Goal: Task Accomplishment & Management: Manage account settings

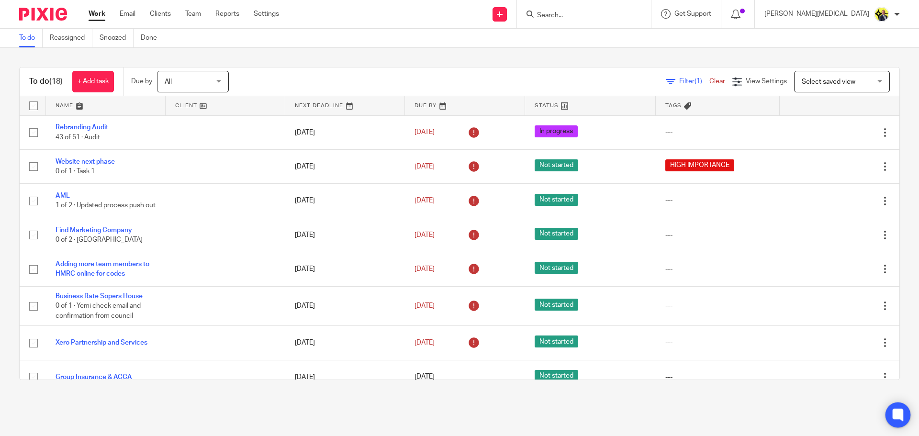
click at [901, 417] on icon at bounding box center [897, 414] width 7 height 7
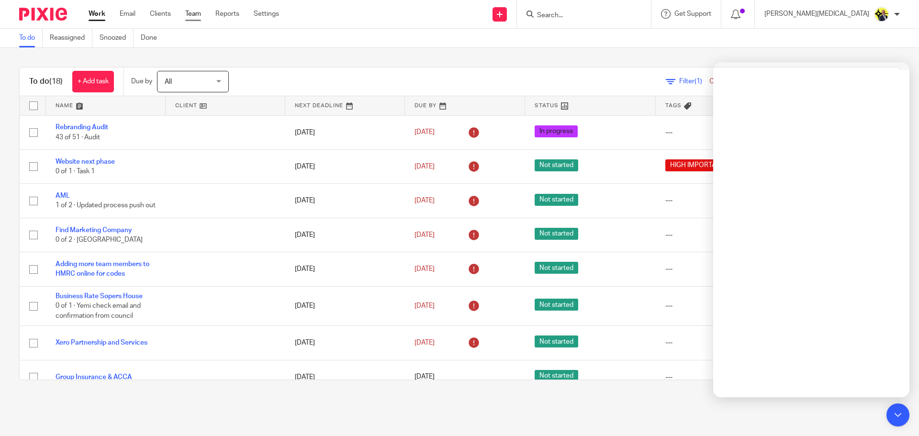
click at [195, 16] on link "Team" at bounding box center [193, 14] width 16 height 10
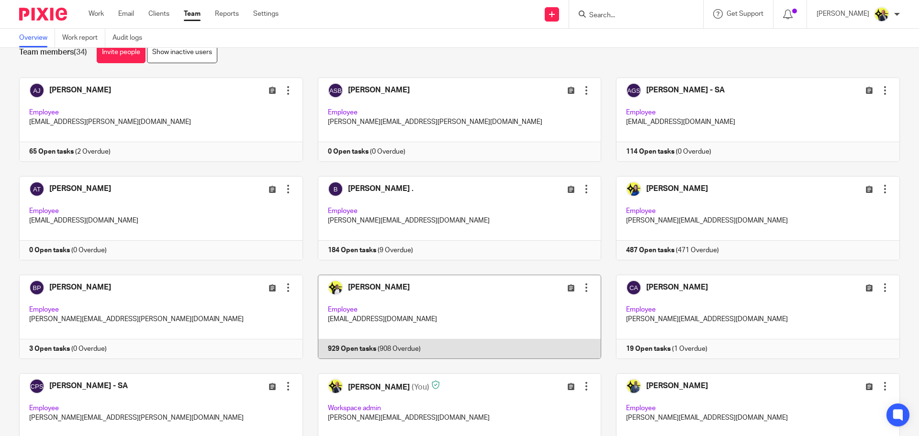
scroll to position [26, 0]
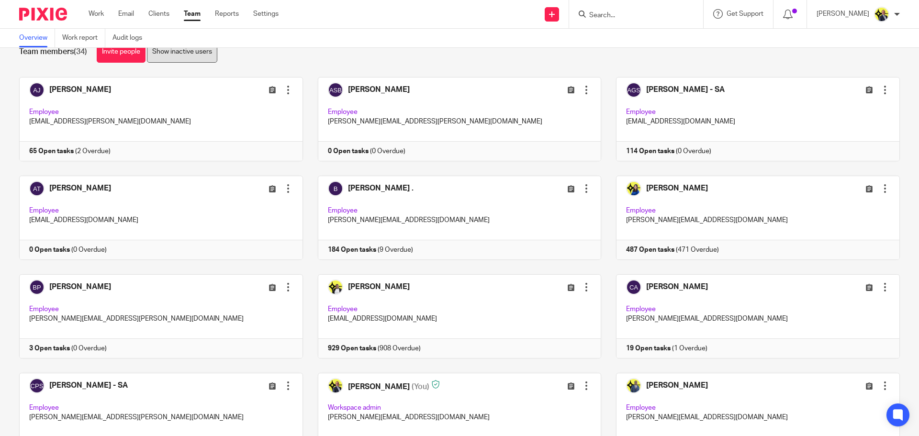
click at [194, 58] on link "Show inactive users" at bounding box center [182, 52] width 70 height 22
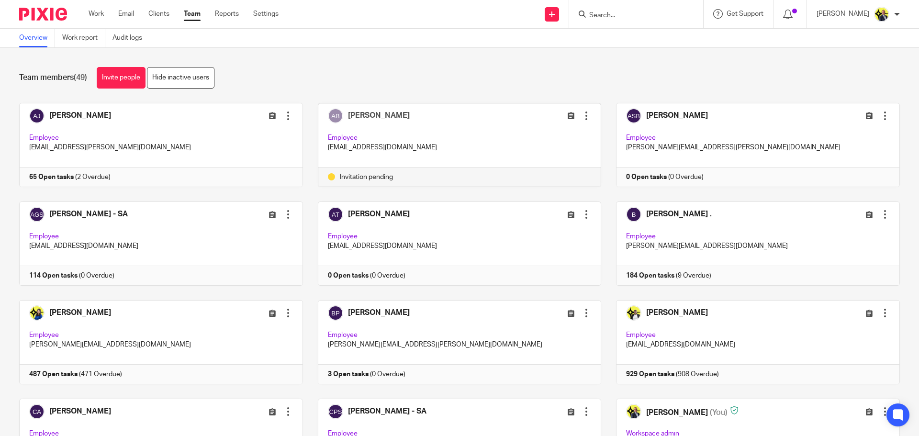
click at [581, 116] on div at bounding box center [586, 116] width 10 height 10
click at [553, 134] on span "Edit user" at bounding box center [542, 136] width 26 height 7
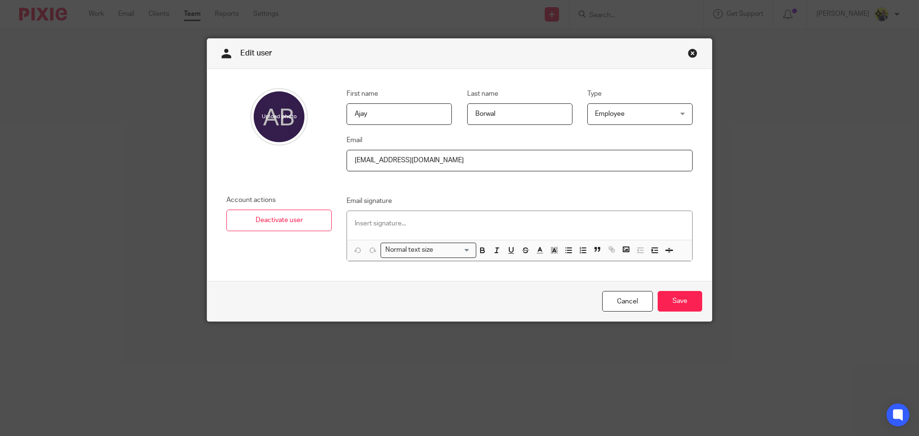
click at [363, 159] on input "[EMAIL_ADDRESS][DOMAIN_NAME]" at bounding box center [519, 161] width 346 height 22
type input "ajay+1@confiancebizsol.in"
click at [672, 299] on input "Save" at bounding box center [679, 301] width 44 height 21
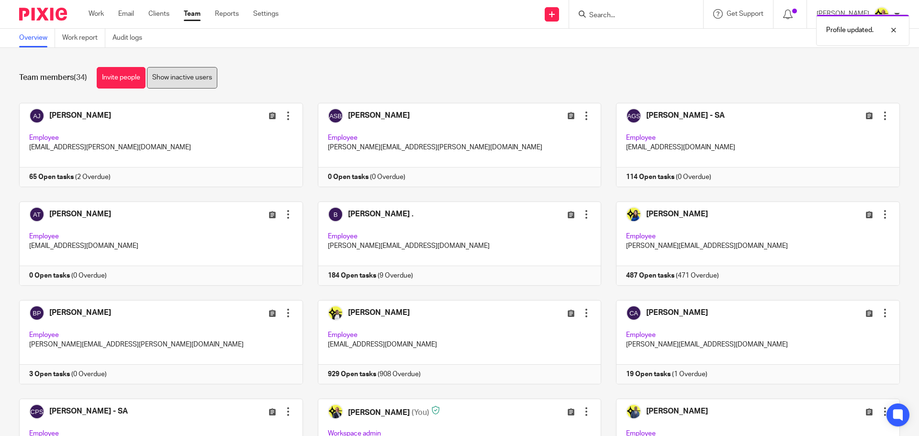
click at [207, 75] on link "Show inactive users" at bounding box center [182, 78] width 70 height 22
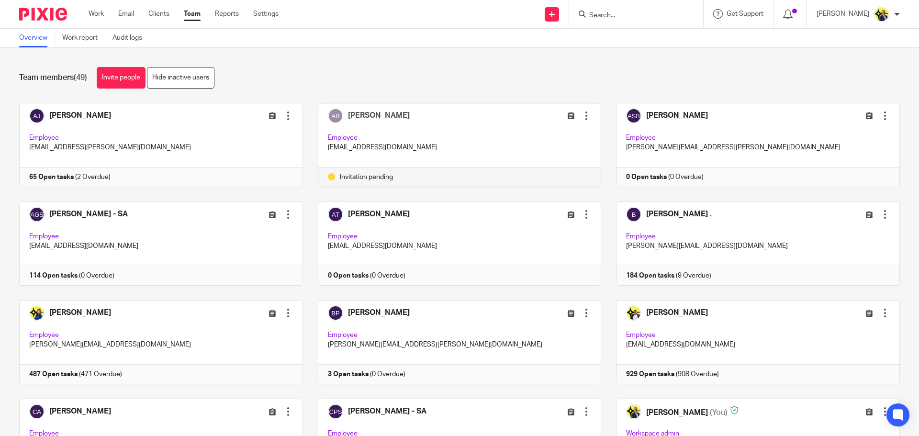
click at [581, 116] on div at bounding box center [586, 116] width 10 height 10
click at [555, 152] on span "Resend invitation" at bounding box center [555, 153] width 52 height 7
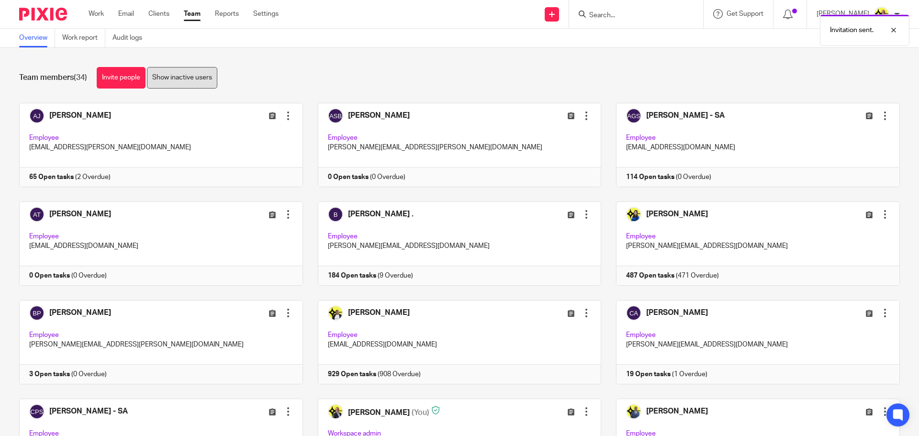
click at [204, 81] on link "Show inactive users" at bounding box center [182, 78] width 70 height 22
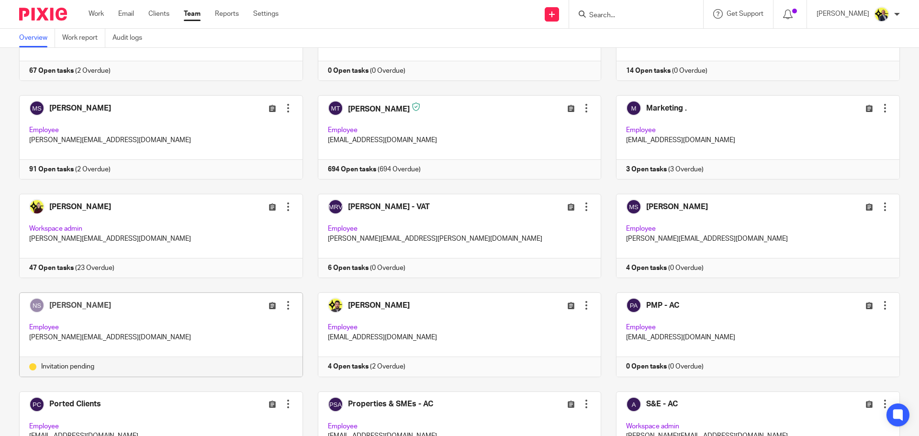
scroll to position [603, 0]
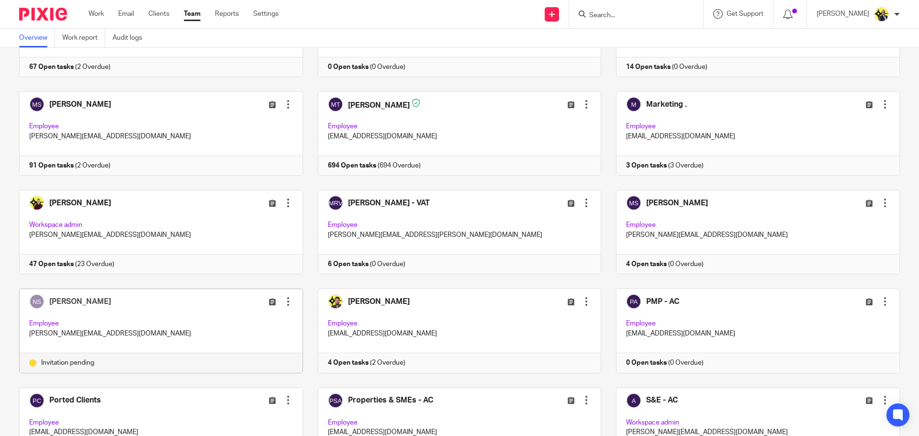
click at [283, 301] on div at bounding box center [288, 302] width 10 height 10
click at [259, 324] on span "Edit user" at bounding box center [248, 322] width 26 height 7
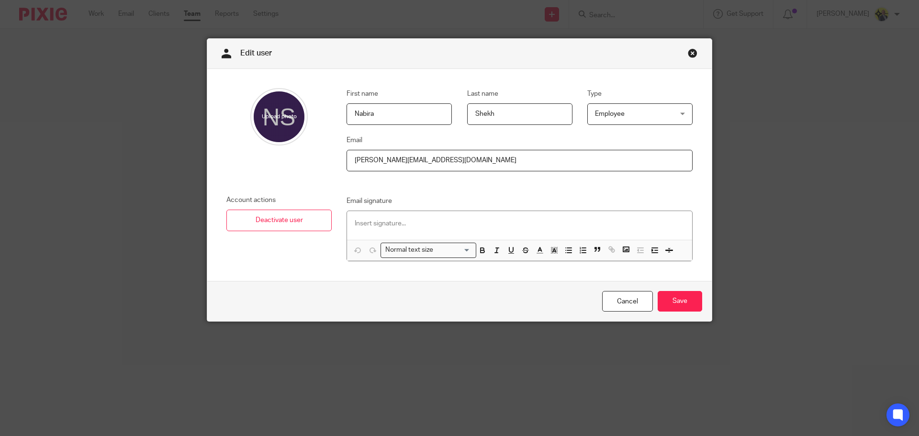
click at [368, 160] on input "nabira@confiancebizsol.com" at bounding box center [519, 161] width 346 height 22
type input "nabira+1@confiancebizsol.com"
click at [684, 299] on input "Save" at bounding box center [679, 301] width 44 height 21
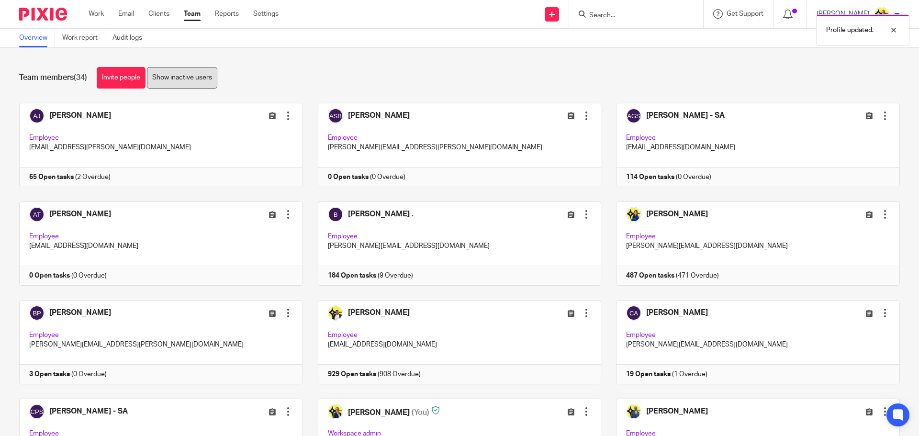
click at [189, 70] on link "Show inactive users" at bounding box center [182, 78] width 70 height 22
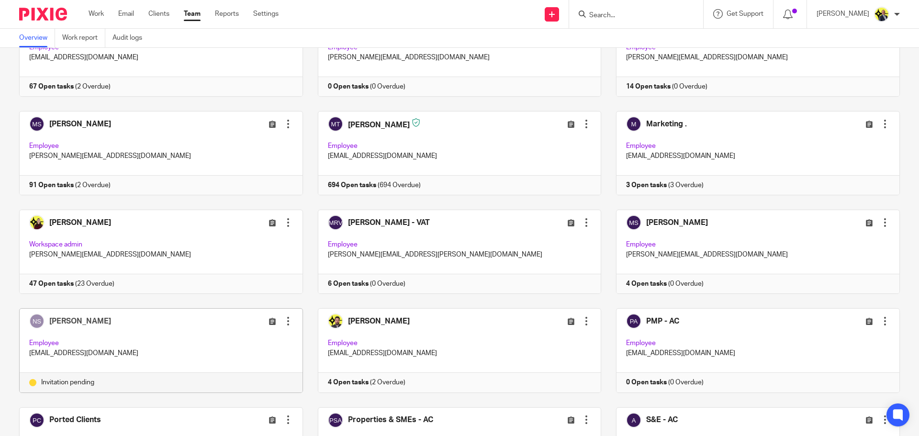
scroll to position [584, 0]
click at [284, 319] on div at bounding box center [288, 320] width 10 height 10
click at [270, 355] on span "Resend invitation" at bounding box center [261, 358] width 52 height 7
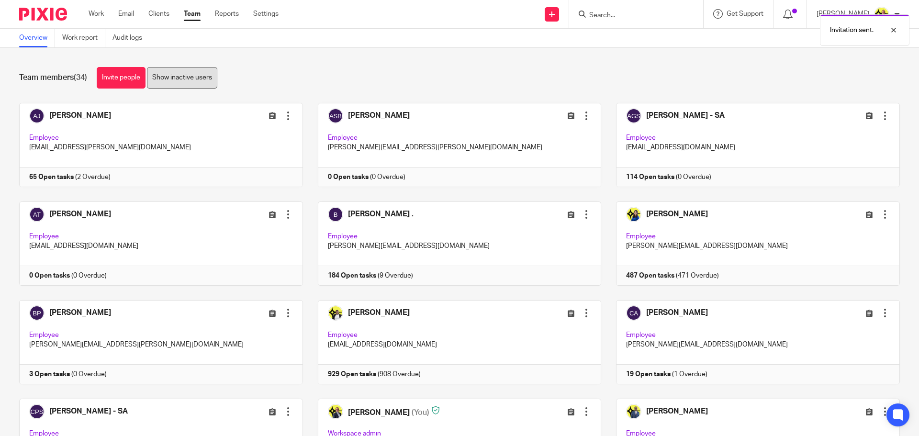
click at [183, 75] on link "Show inactive users" at bounding box center [182, 78] width 70 height 22
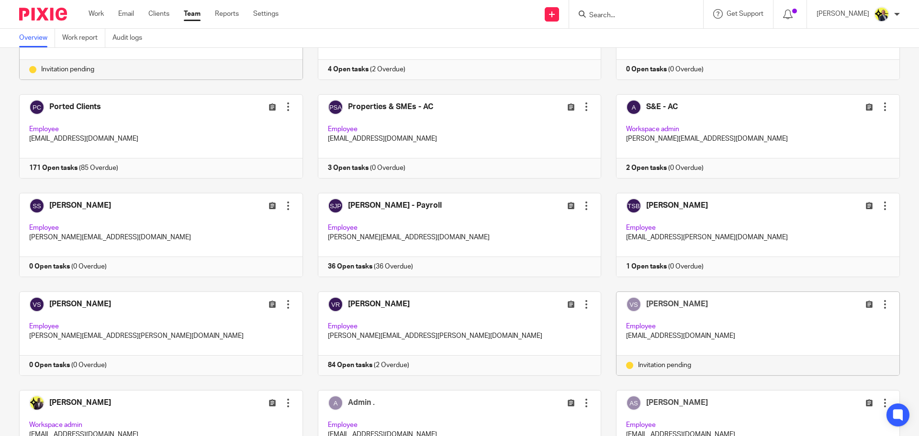
scroll to position [897, 0]
click at [880, 305] on div at bounding box center [885, 304] width 10 height 10
click at [847, 324] on span "Edit user" at bounding box center [835, 324] width 26 height 7
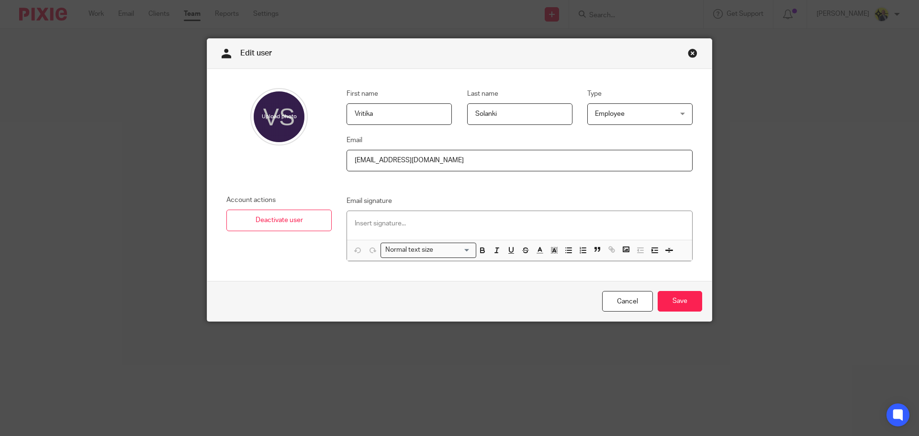
click at [369, 159] on input "vritika@confiancebizsol.in" at bounding box center [519, 161] width 346 height 22
type input "vritika+1@confiancebizsol.in"
click at [668, 297] on input "Save" at bounding box center [679, 301] width 44 height 21
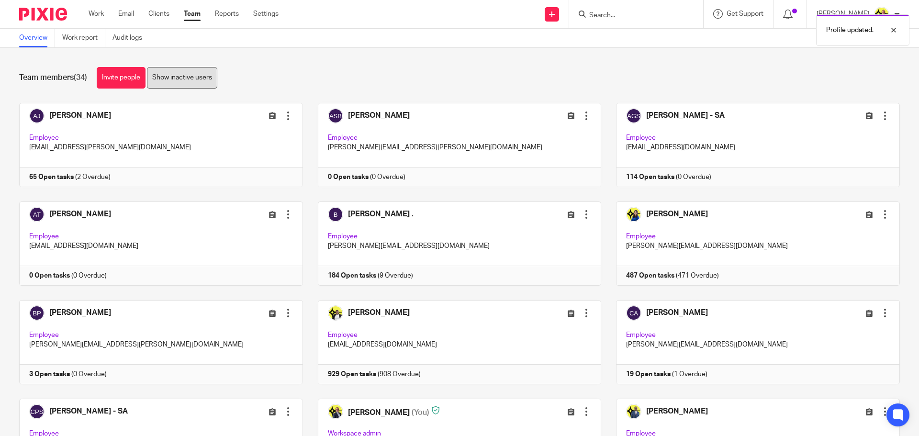
click at [200, 82] on link "Show inactive users" at bounding box center [182, 78] width 70 height 22
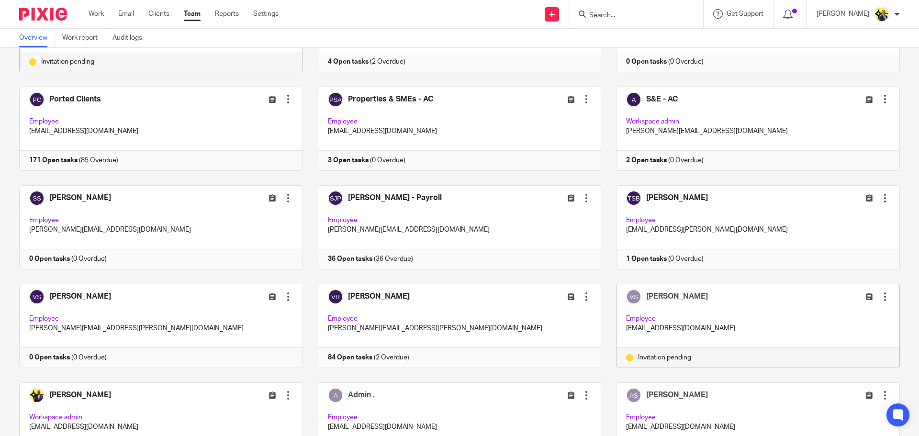
scroll to position [904, 0]
click at [880, 296] on div at bounding box center [885, 296] width 10 height 10
click at [842, 334] on span "Resend invitation" at bounding box center [848, 334] width 52 height 7
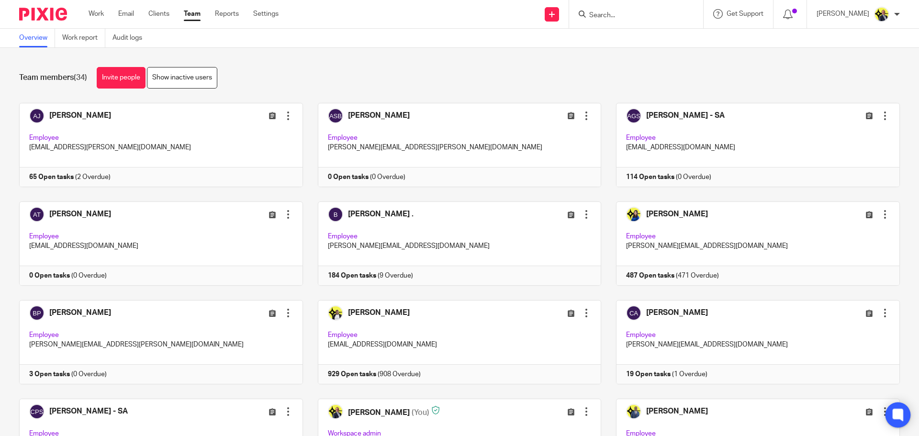
click at [891, 409] on icon at bounding box center [898, 415] width 16 height 16
click at [183, 77] on link "Show inactive users" at bounding box center [182, 78] width 70 height 22
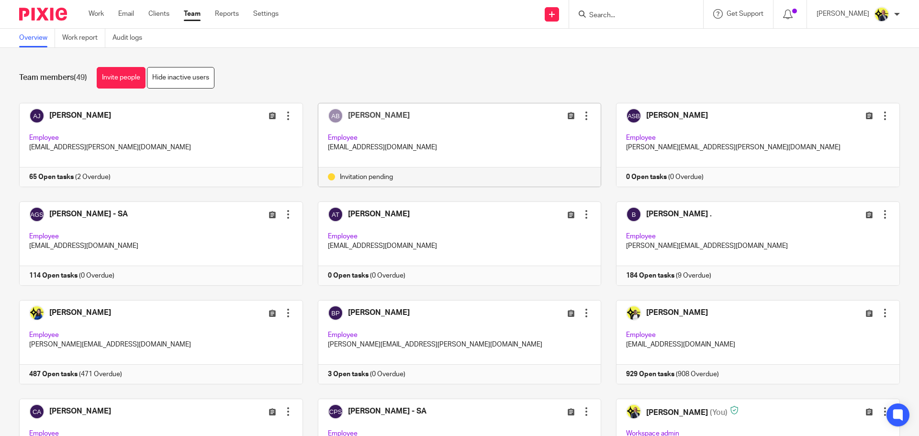
click at [581, 114] on div at bounding box center [586, 116] width 10 height 10
click at [550, 139] on span "Edit user" at bounding box center [542, 136] width 26 height 7
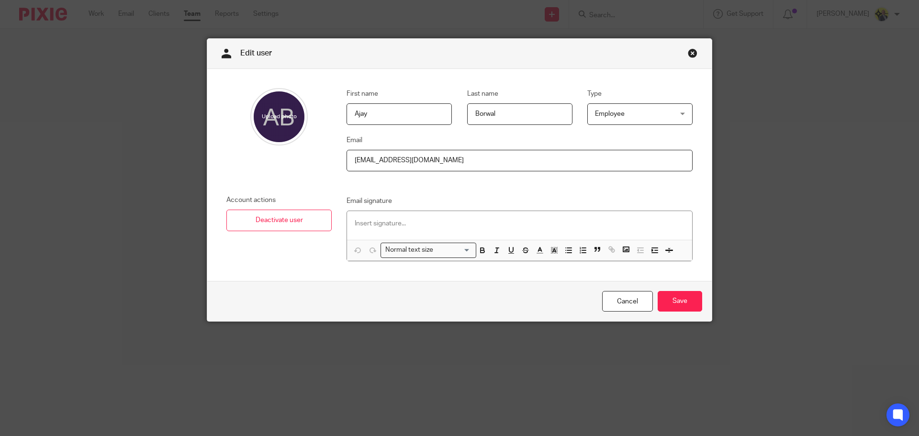
click at [369, 157] on input "ajay+1@confiancebizsol.in" at bounding box center [519, 161] width 346 height 22
type input "ajay@confiancebizsol.in"
click at [680, 302] on input "Save" at bounding box center [679, 301] width 44 height 21
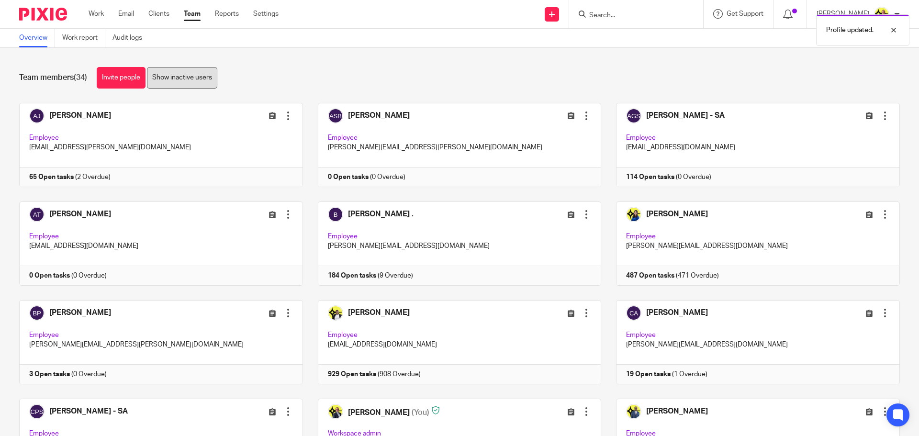
click at [170, 71] on link "Show inactive users" at bounding box center [182, 78] width 70 height 22
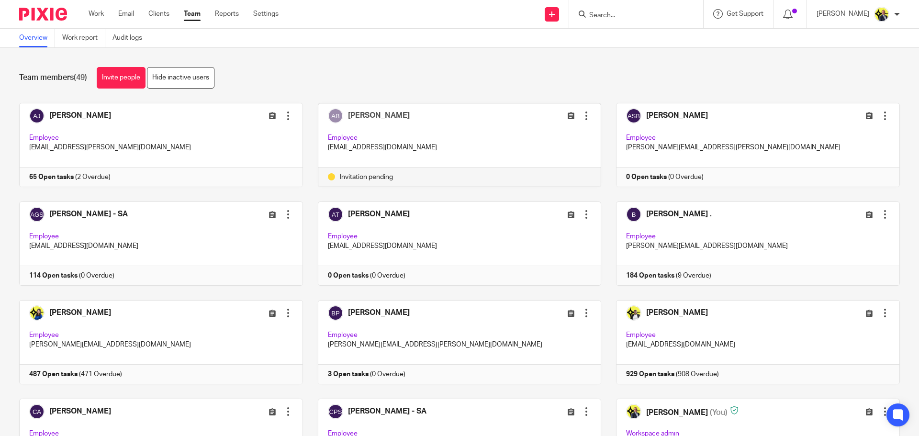
click at [581, 118] on div at bounding box center [586, 116] width 10 height 10
click at [556, 152] on span "Resend invitation" at bounding box center [555, 153] width 52 height 7
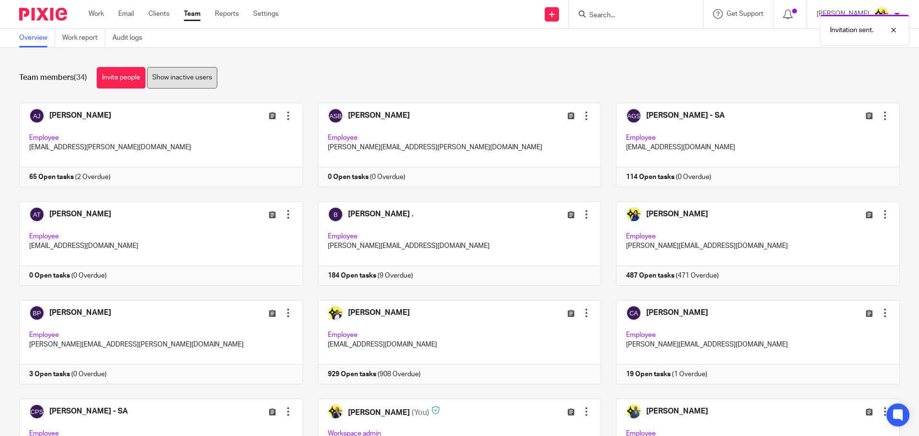
click at [176, 84] on link "Show inactive users" at bounding box center [182, 78] width 70 height 22
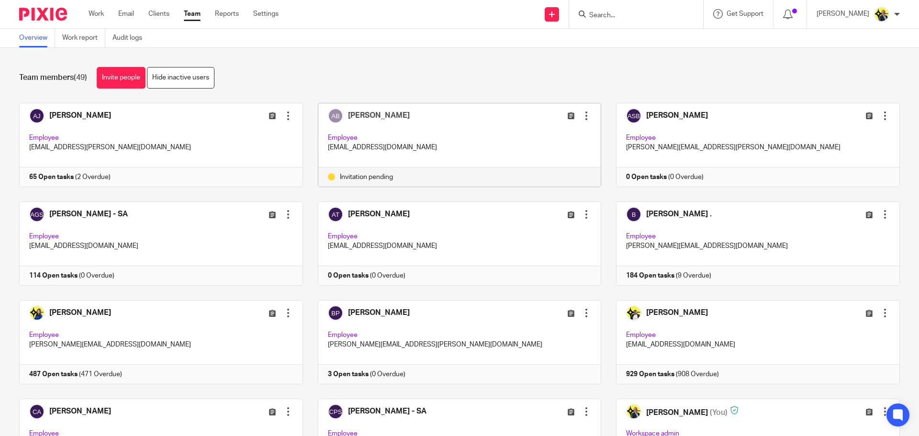
drag, startPoint x: 397, startPoint y: 148, endPoint x: 323, endPoint y: 147, distance: 74.2
click at [328, 147] on p "[EMAIL_ADDRESS][DOMAIN_NAME]" at bounding box center [460, 148] width 264 height 10
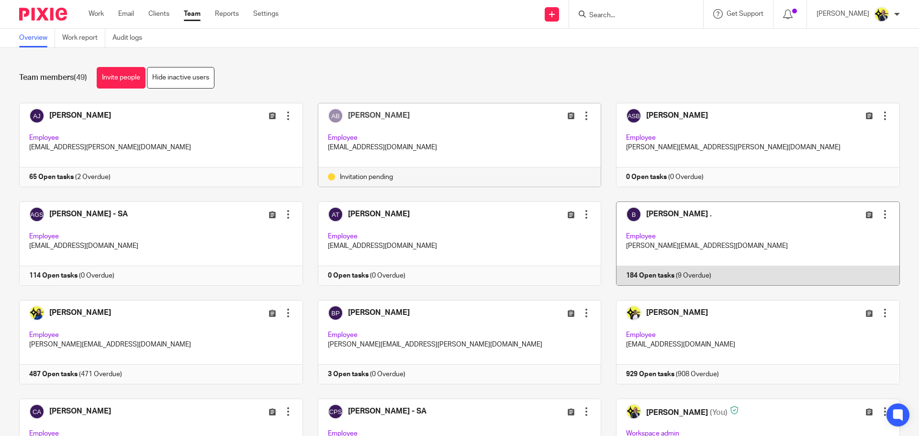
copy p "[EMAIL_ADDRESS][DOMAIN_NAME]"
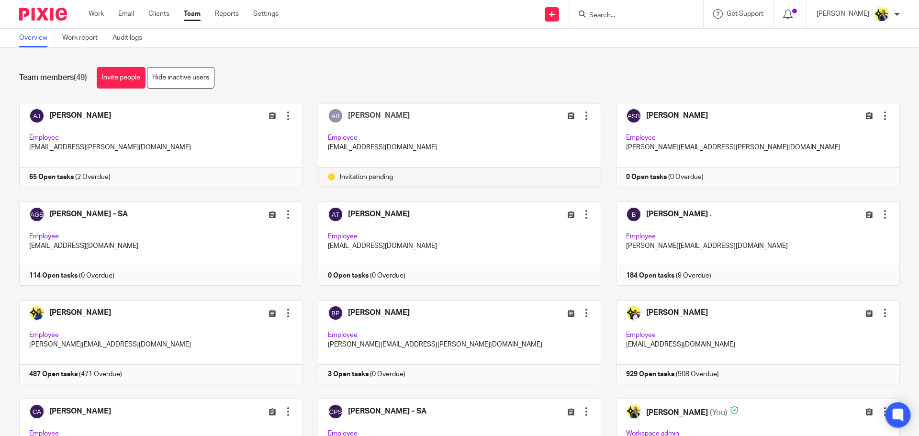
click at [897, 416] on icon at bounding box center [897, 415] width 7 height 4
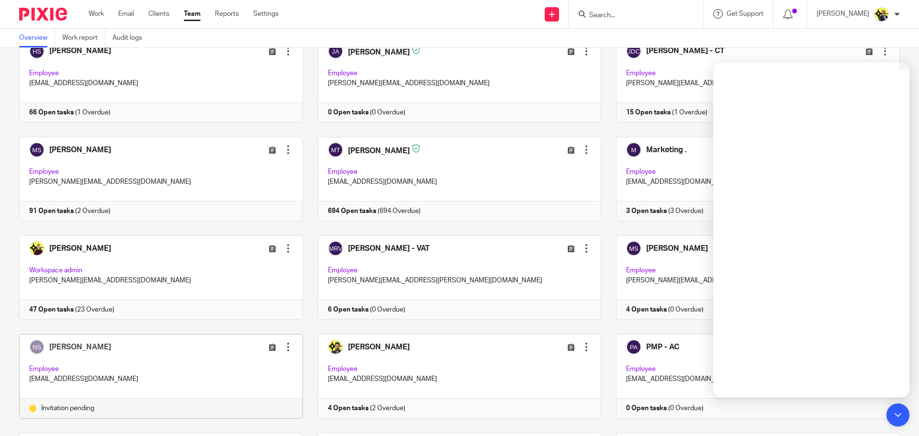
scroll to position [574, 0]
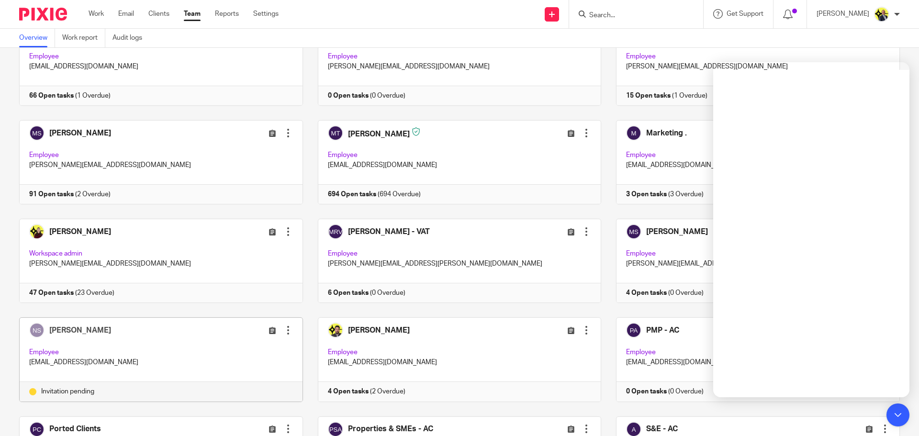
click at [285, 332] on div at bounding box center [288, 330] width 10 height 10
click at [258, 352] on span "Edit user" at bounding box center [248, 351] width 26 height 7
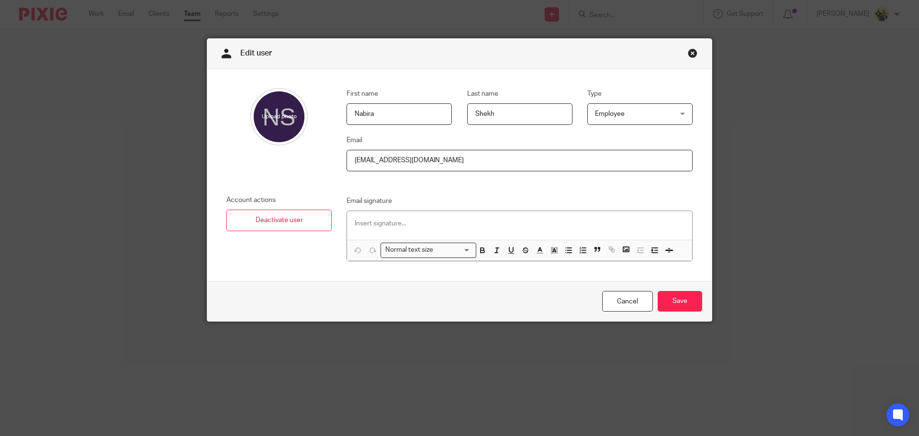
click at [377, 161] on input "[EMAIL_ADDRESS][DOMAIN_NAME]" at bounding box center [519, 161] width 346 height 22
drag, startPoint x: 444, startPoint y: 162, endPoint x: 345, endPoint y: 155, distance: 98.3
click at [346, 155] on input "nabira@confiancebizsol.com" at bounding box center [519, 161] width 346 height 22
type input "nabira@confiancebizsol.com"
click at [680, 303] on input "Save" at bounding box center [679, 301] width 44 height 21
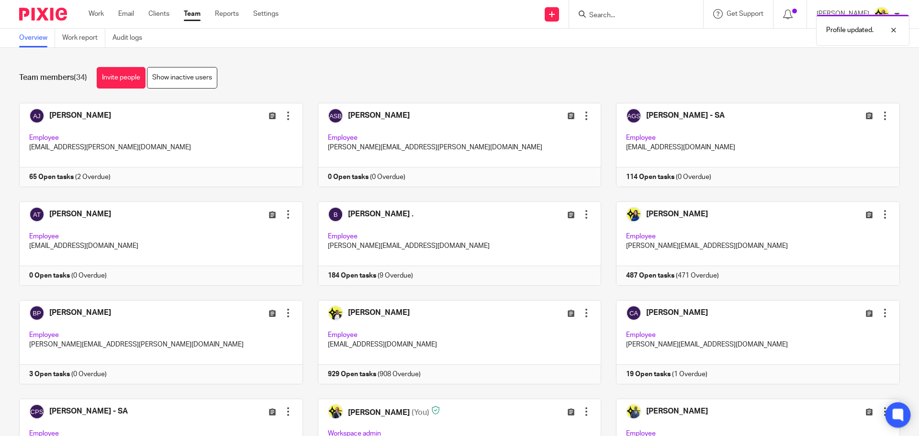
click at [904, 416] on icon at bounding box center [898, 415] width 16 height 16
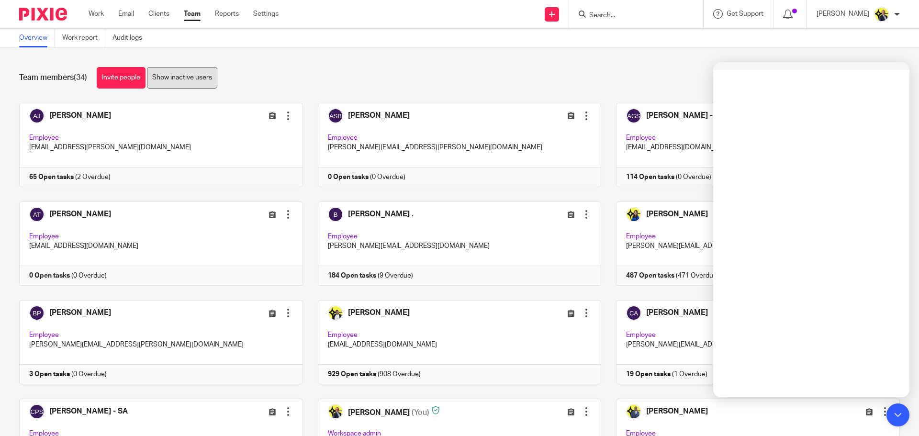
click at [196, 80] on link "Show inactive users" at bounding box center [182, 78] width 70 height 22
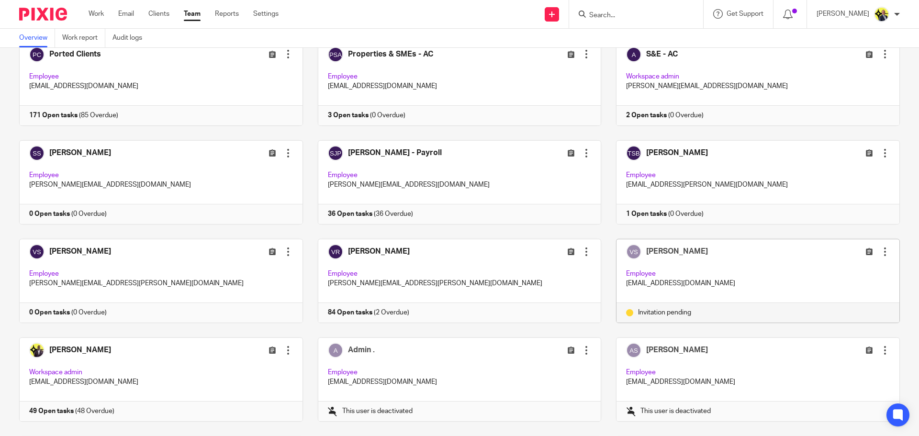
scroll to position [957, 0]
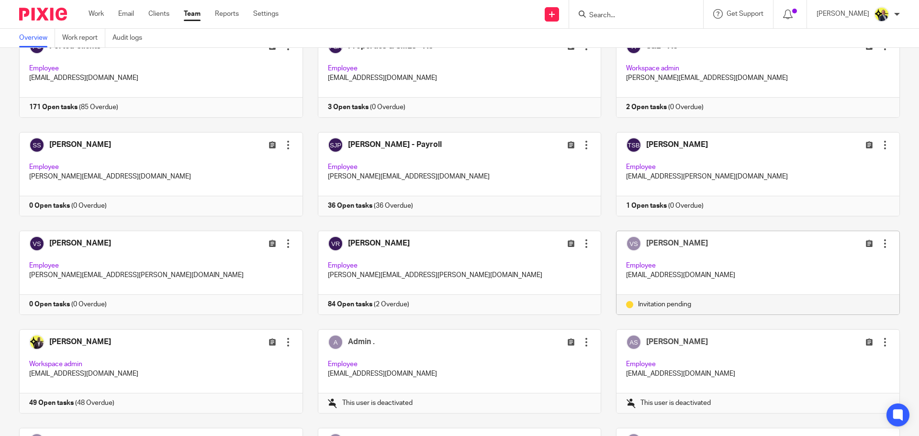
click at [880, 243] on div at bounding box center [885, 244] width 10 height 10
click at [833, 264] on span "Edit user" at bounding box center [835, 264] width 26 height 7
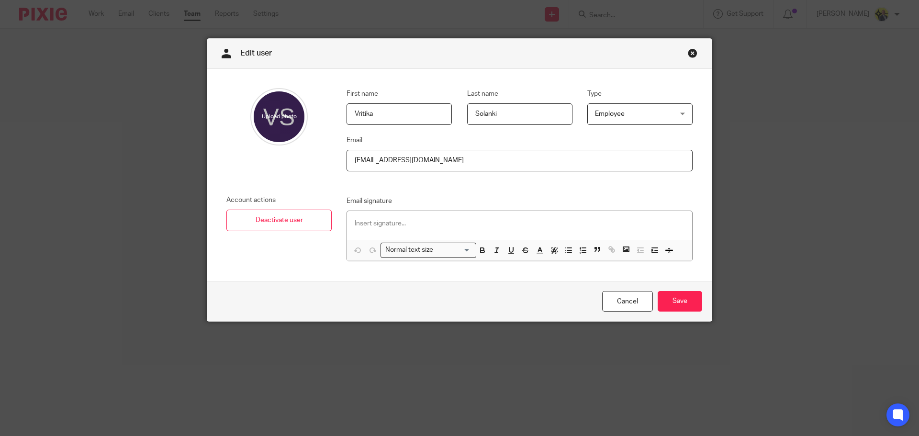
click at [377, 159] on input "vritika+1@confiancebizsol.in" at bounding box center [519, 161] width 346 height 22
type input "vritika@confiancebizsol.in"
click at [673, 295] on input "Save" at bounding box center [679, 301] width 44 height 21
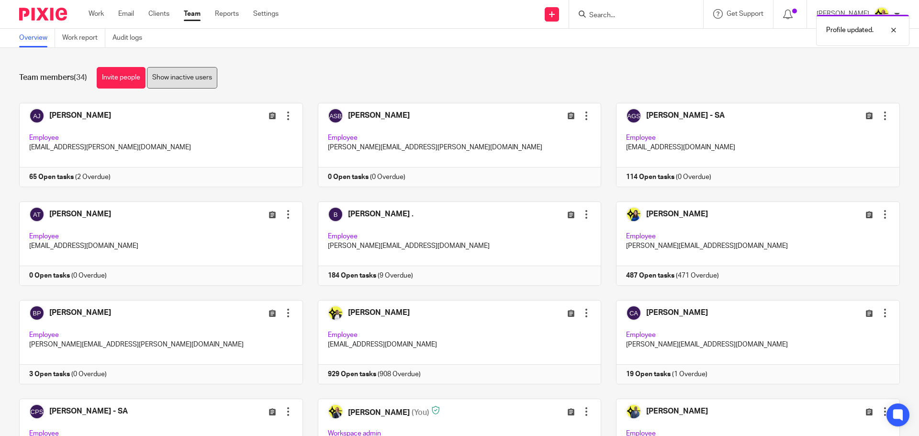
click at [190, 81] on link "Show inactive users" at bounding box center [182, 78] width 70 height 22
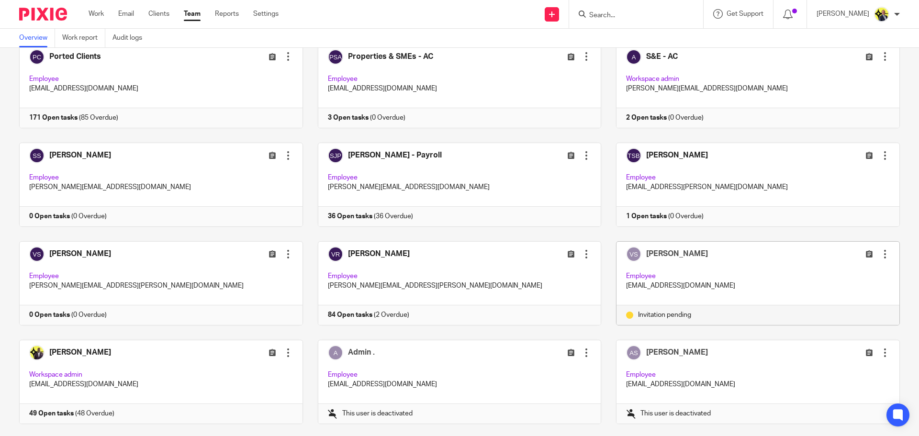
scroll to position [969, 0]
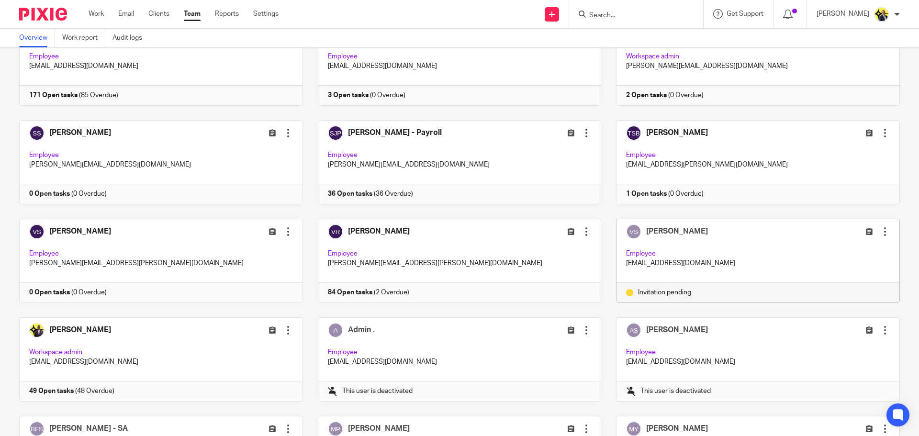
click at [880, 229] on div at bounding box center [885, 232] width 10 height 10
click at [826, 270] on span "Resend invitation" at bounding box center [848, 269] width 52 height 7
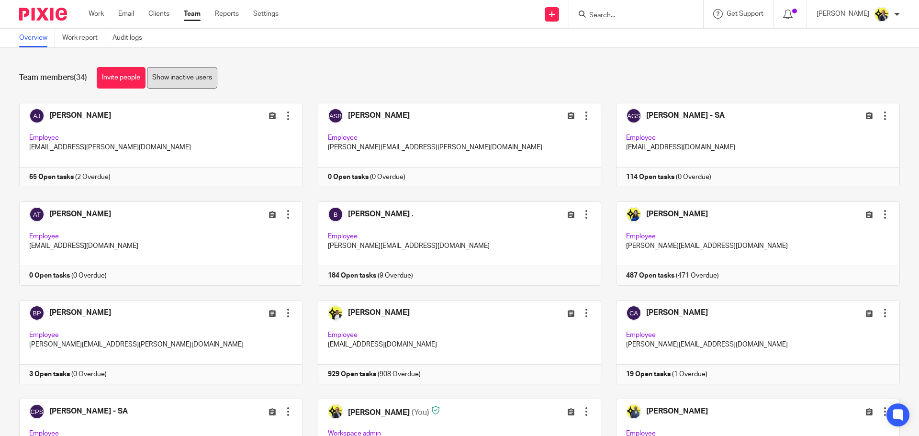
click at [178, 72] on link "Show inactive users" at bounding box center [182, 78] width 70 height 22
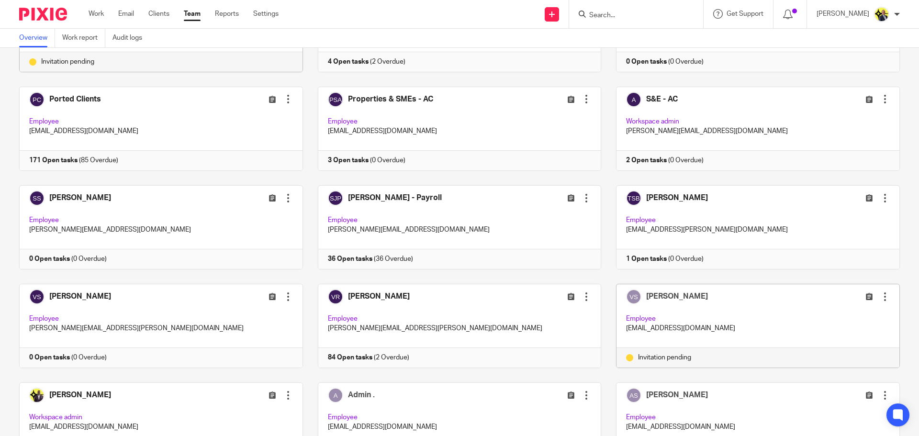
scroll to position [908, 0]
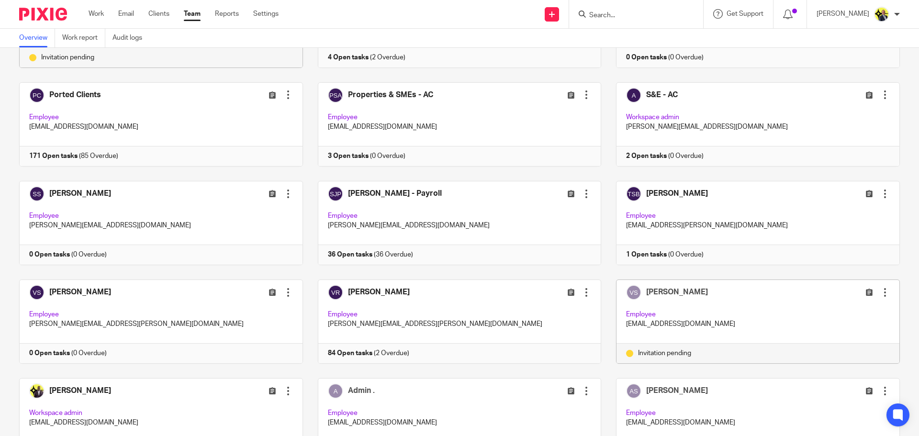
click at [880, 292] on div at bounding box center [885, 293] width 10 height 10
click at [844, 327] on span "Resend invitation" at bounding box center [848, 330] width 52 height 7
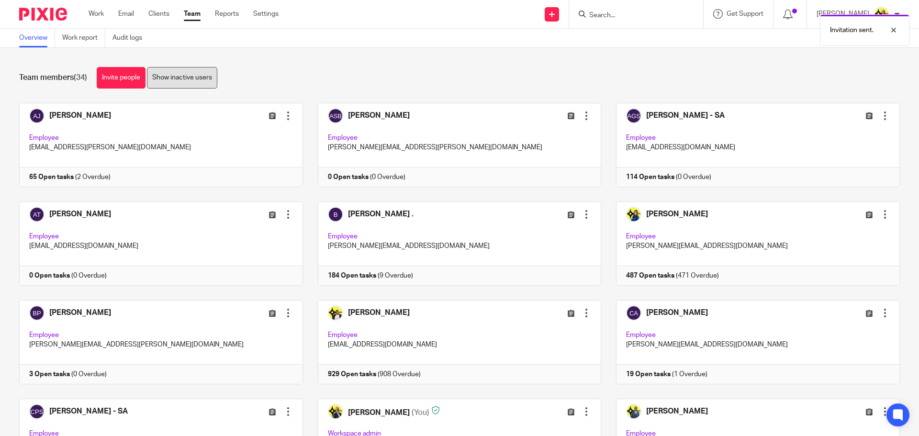
click at [197, 76] on link "Show inactive users" at bounding box center [182, 78] width 70 height 22
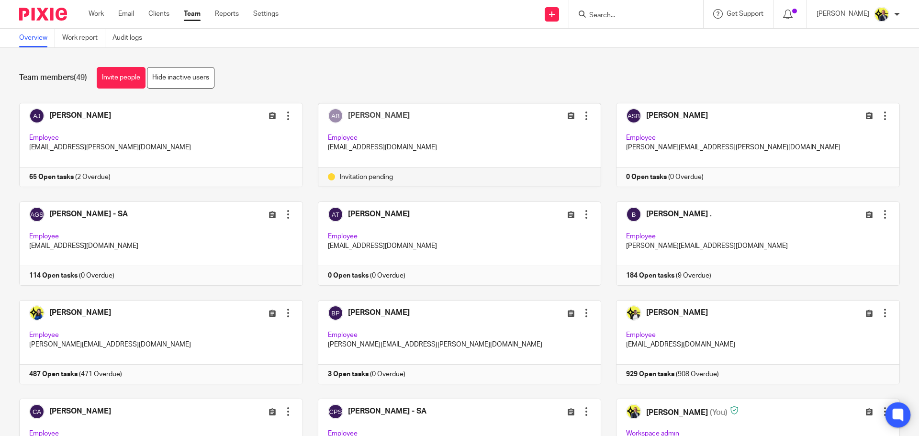
click at [897, 412] on icon at bounding box center [897, 414] width 7 height 7
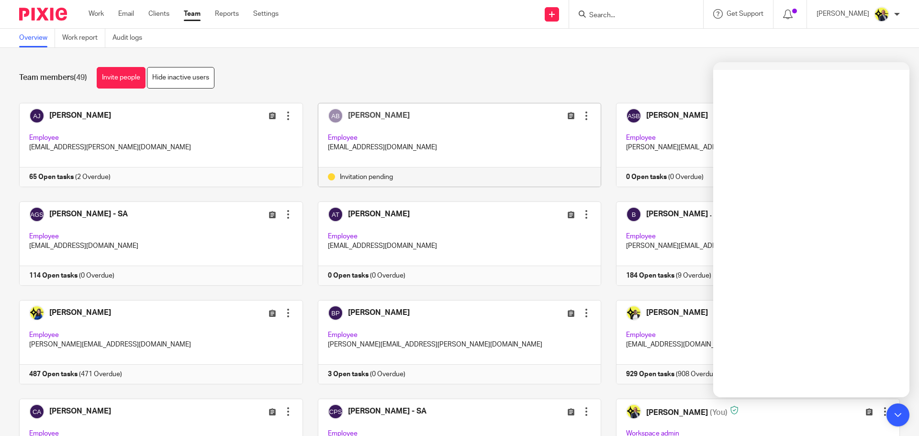
drag, startPoint x: 396, startPoint y: 145, endPoint x: 322, endPoint y: 148, distance: 74.7
click at [322, 148] on div "[PERSON_NAME] Edit user Resend invitation Deactivate user Remove user Employee …" at bounding box center [459, 135] width 283 height 64
copy p "[EMAIL_ADDRESS][DOMAIN_NAME]"
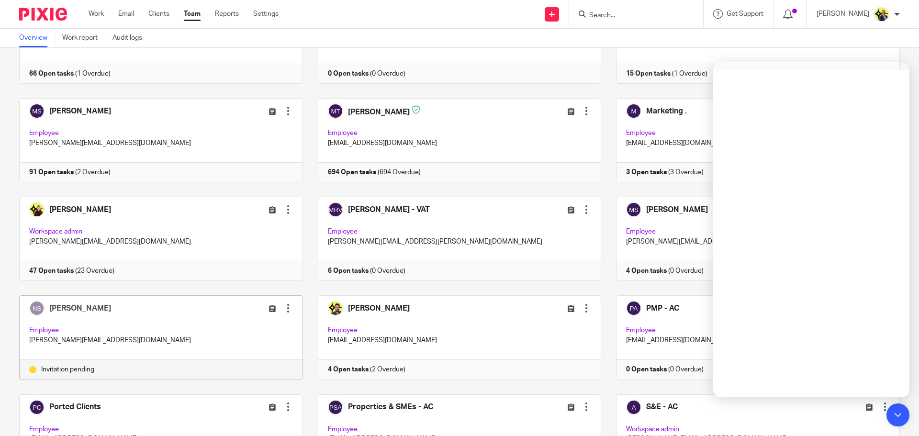
scroll to position [628, 0]
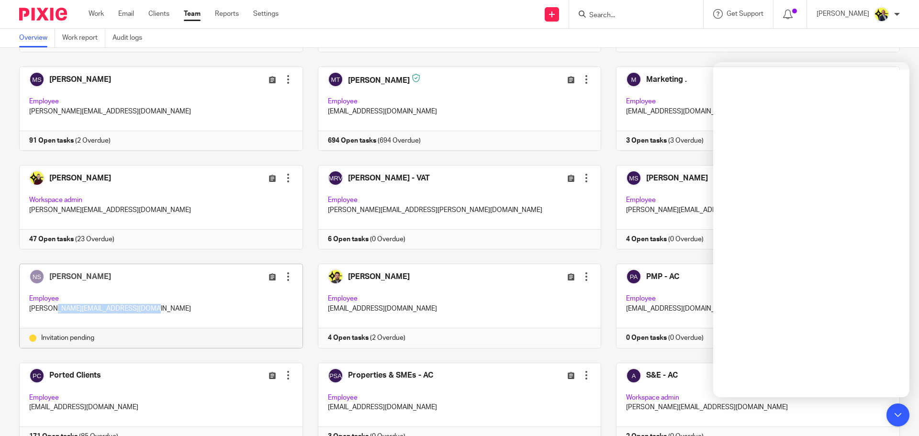
drag, startPoint x: 121, startPoint y: 311, endPoint x: 28, endPoint y: 312, distance: 93.3
click at [28, 312] on div "[PERSON_NAME] Edit user Resend invitation Deactivate user Remove user Employee …" at bounding box center [161, 296] width 283 height 64
copy p "[PERSON_NAME][EMAIL_ADDRESS][DOMAIN_NAME]"
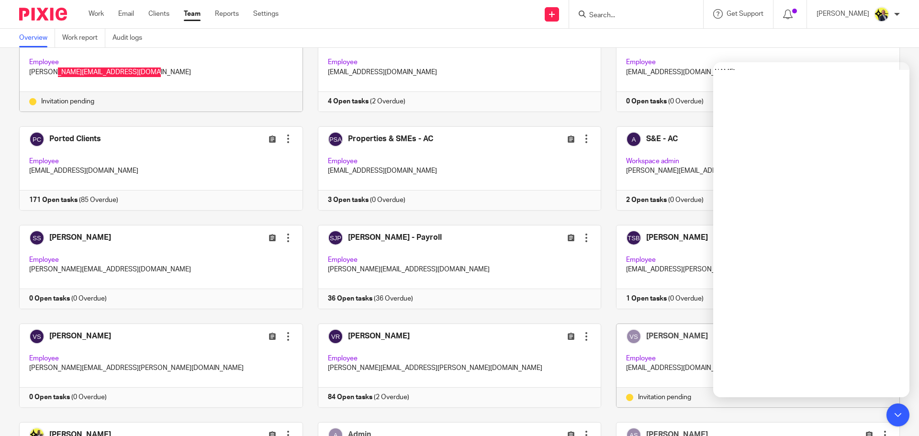
scroll to position [867, 0]
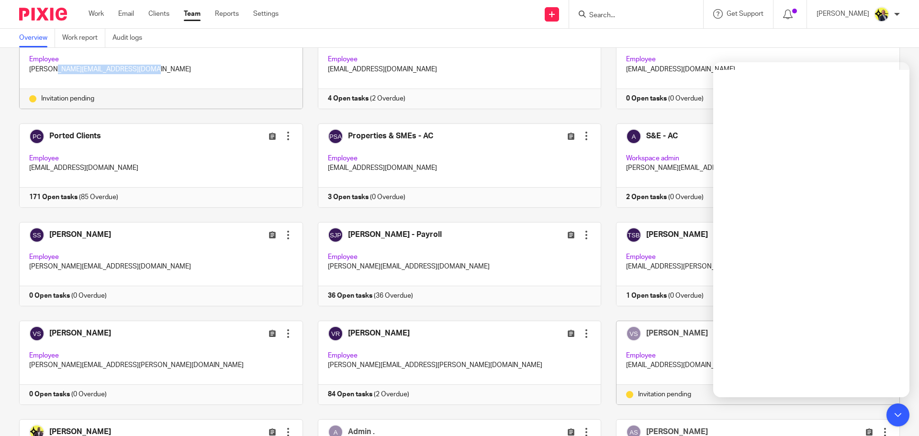
drag, startPoint x: 699, startPoint y: 365, endPoint x: 614, endPoint y: 366, distance: 85.2
click at [616, 366] on div "[PERSON_NAME] Edit user Resend invitation Deactivate user Remove user Employee …" at bounding box center [757, 353] width 283 height 64
copy p "[EMAIL_ADDRESS][DOMAIN_NAME]"
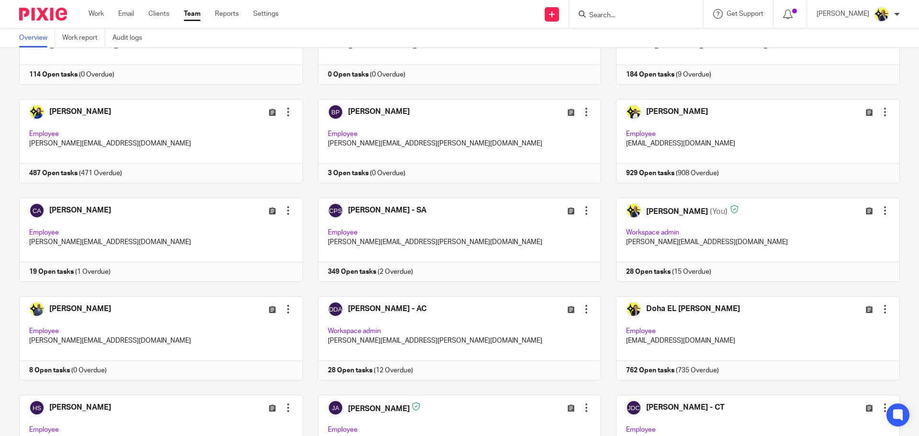
scroll to position [0, 0]
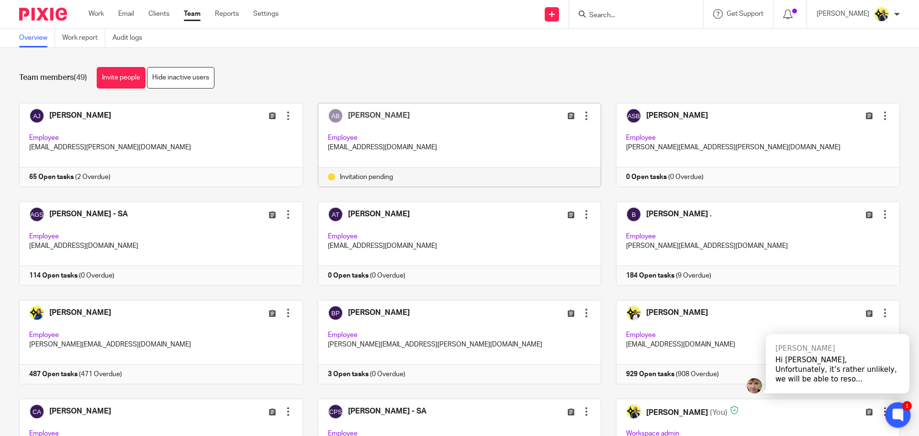
click at [894, 411] on icon at bounding box center [897, 414] width 7 height 7
